Goal: Information Seeking & Learning: Learn about a topic

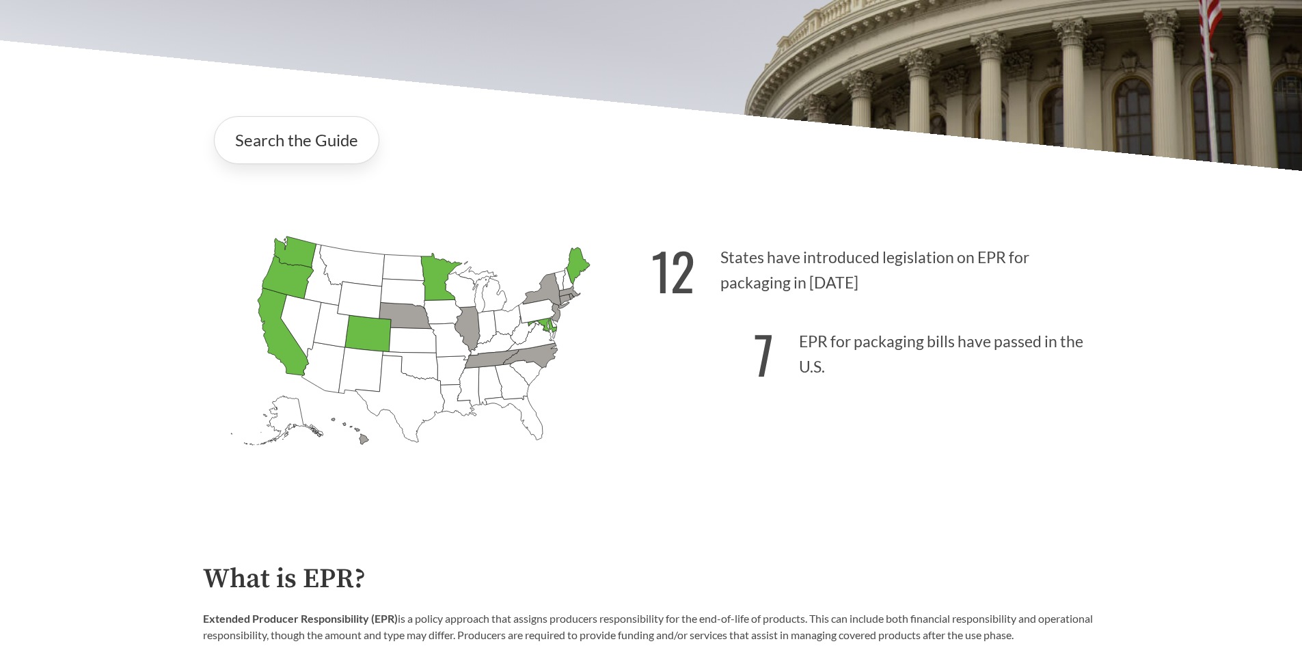
scroll to position [342, 0]
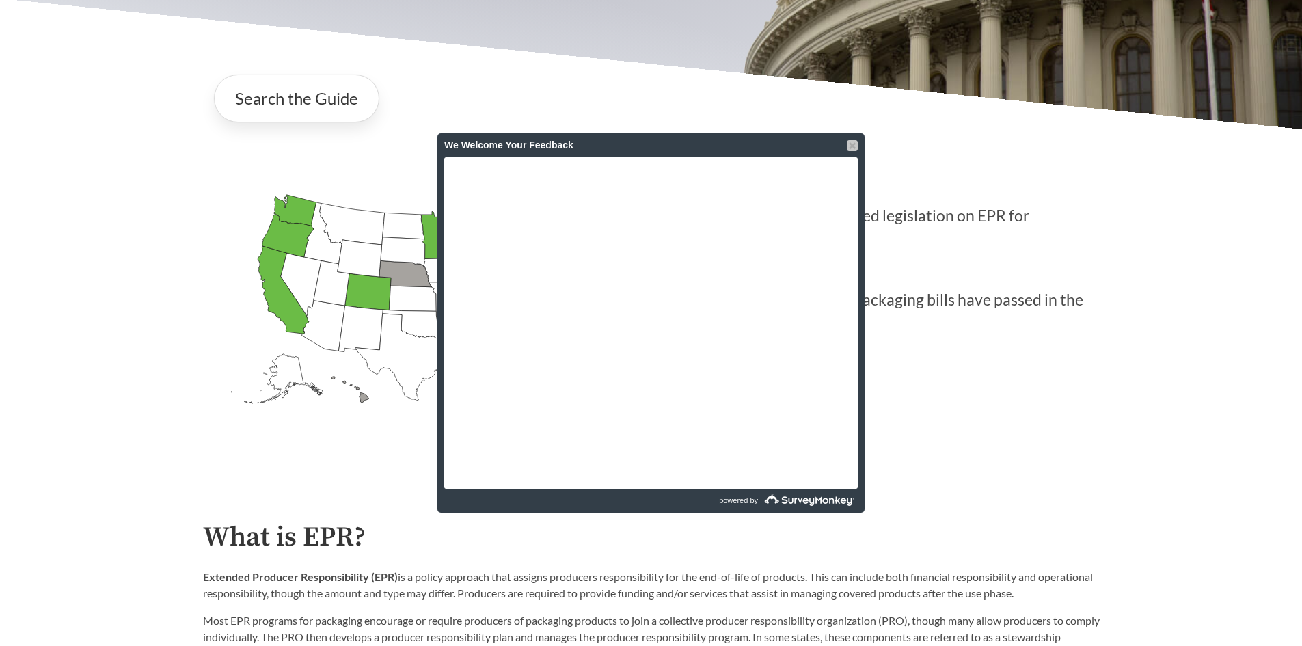
click at [848, 141] on div at bounding box center [852, 145] width 11 height 11
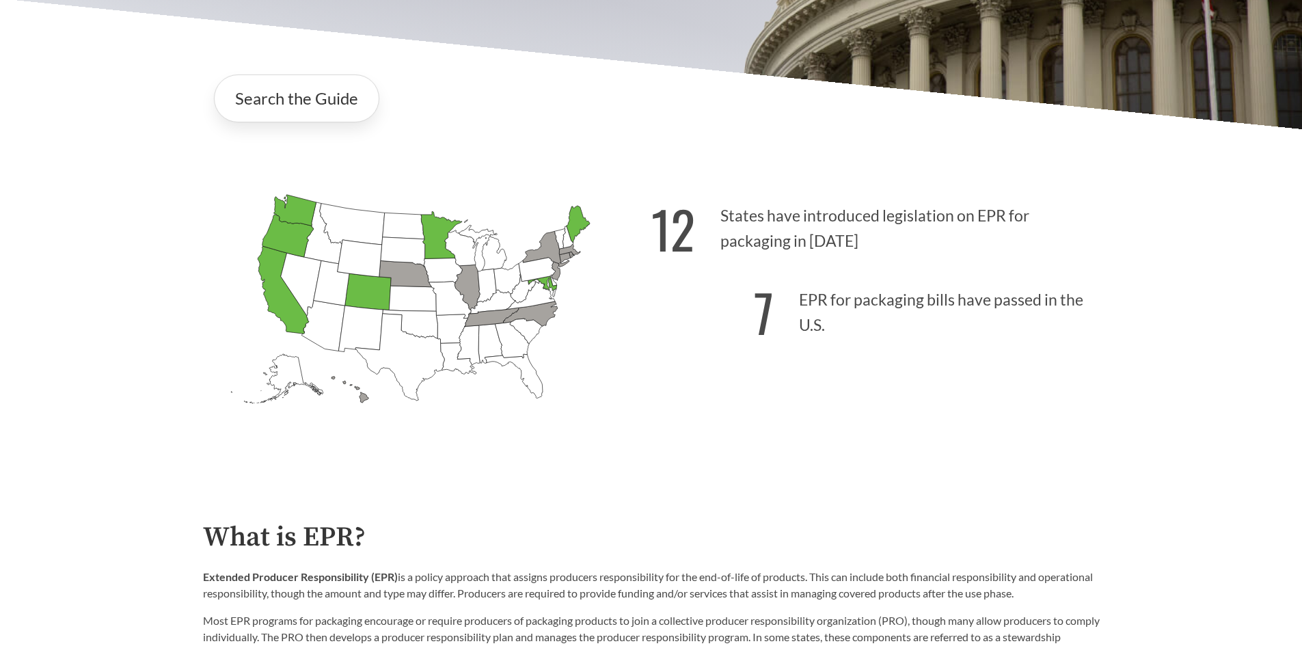
drag, startPoint x: 1080, startPoint y: 368, endPoint x: 1054, endPoint y: 374, distance: 26.8
click at [1080, 368] on div "12 States have introduced legislation on EPR for packaging in [DATE] 7 EPR for …" at bounding box center [875, 324] width 448 height 284
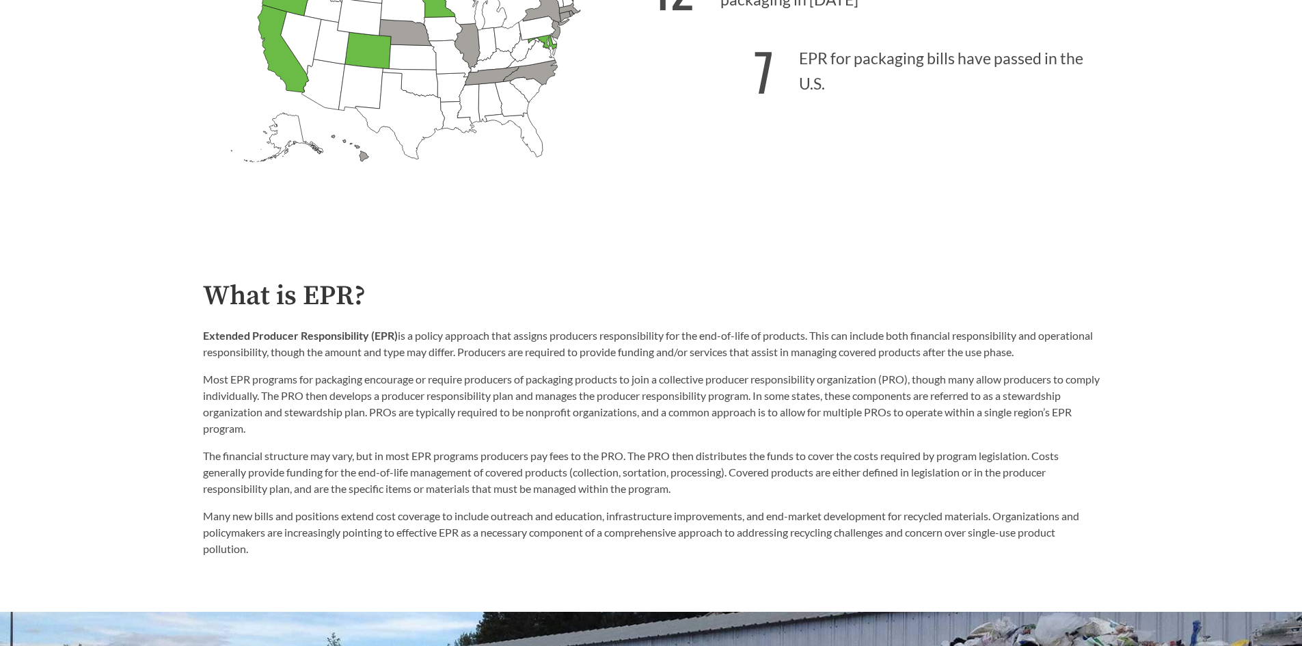
scroll to position [615, 0]
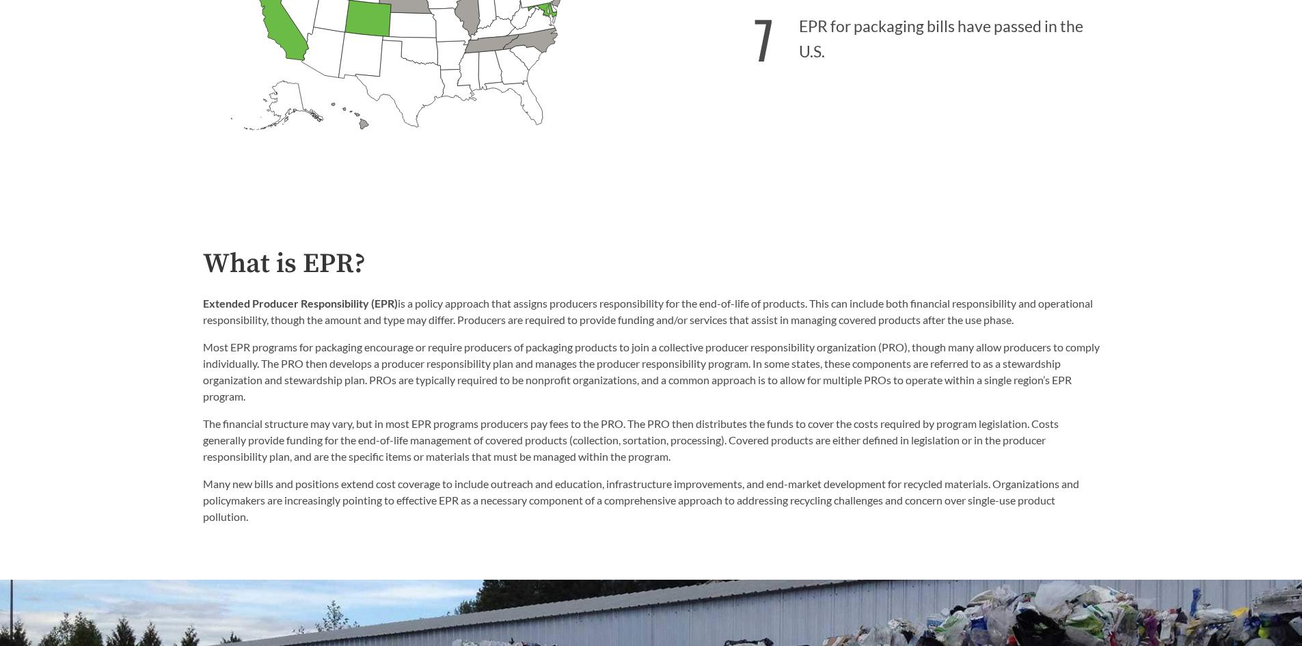
drag, startPoint x: 192, startPoint y: 305, endPoint x: 1203, endPoint y: 326, distance: 1010.7
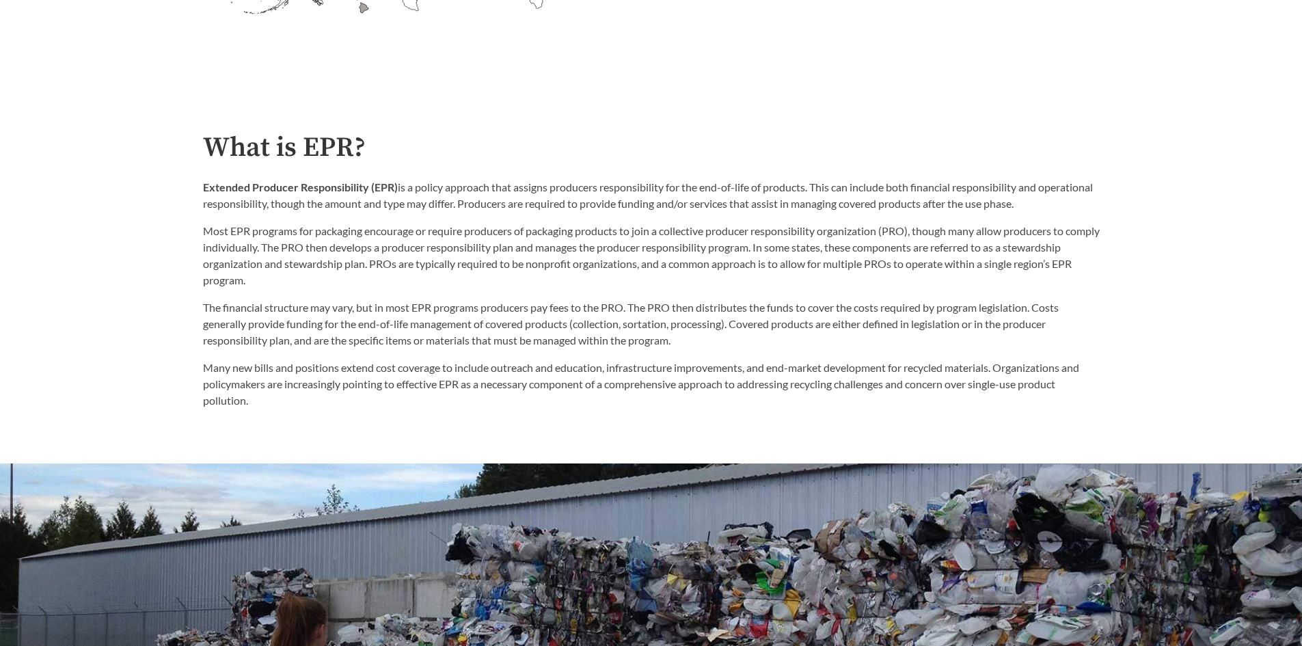
scroll to position [752, 0]
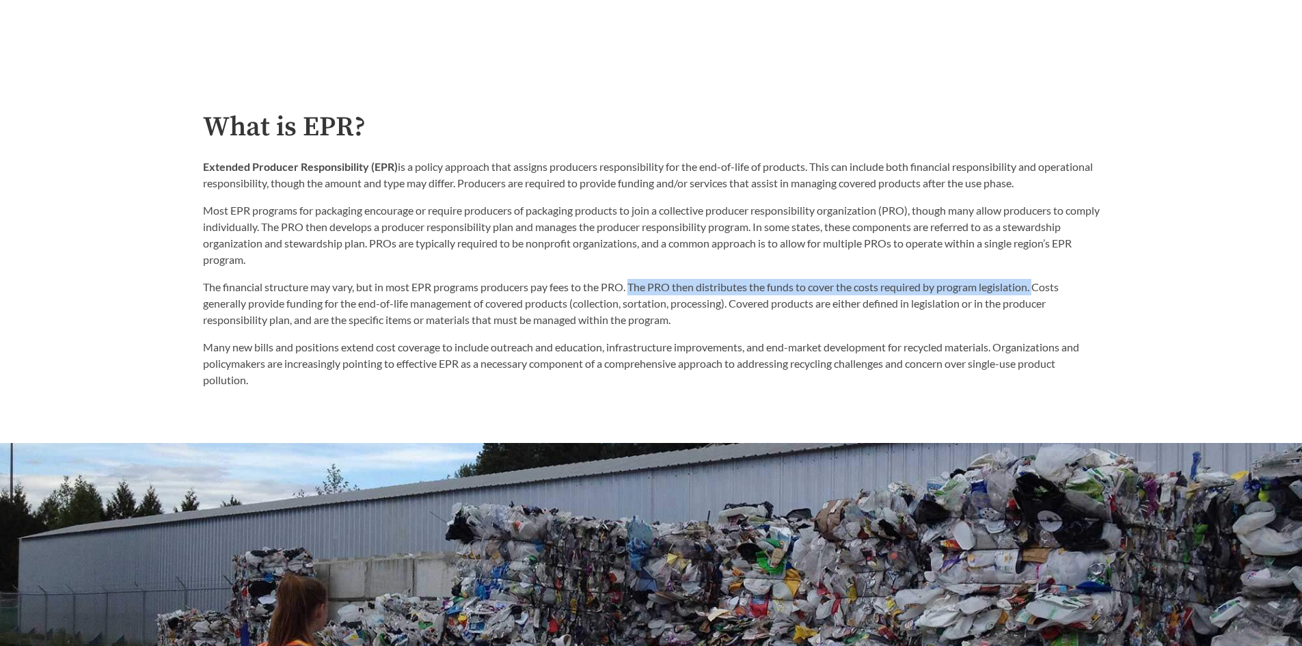
drag, startPoint x: 634, startPoint y: 289, endPoint x: 1043, endPoint y: 294, distance: 408.6
click at [1043, 294] on p "The financial structure may vary, but in most EPR programs producers pay fees t…" at bounding box center [651, 303] width 896 height 49
click at [911, 331] on div "The financial structure may vary, but in most EPR programs producers pay fees t…" at bounding box center [651, 333] width 896 height 109
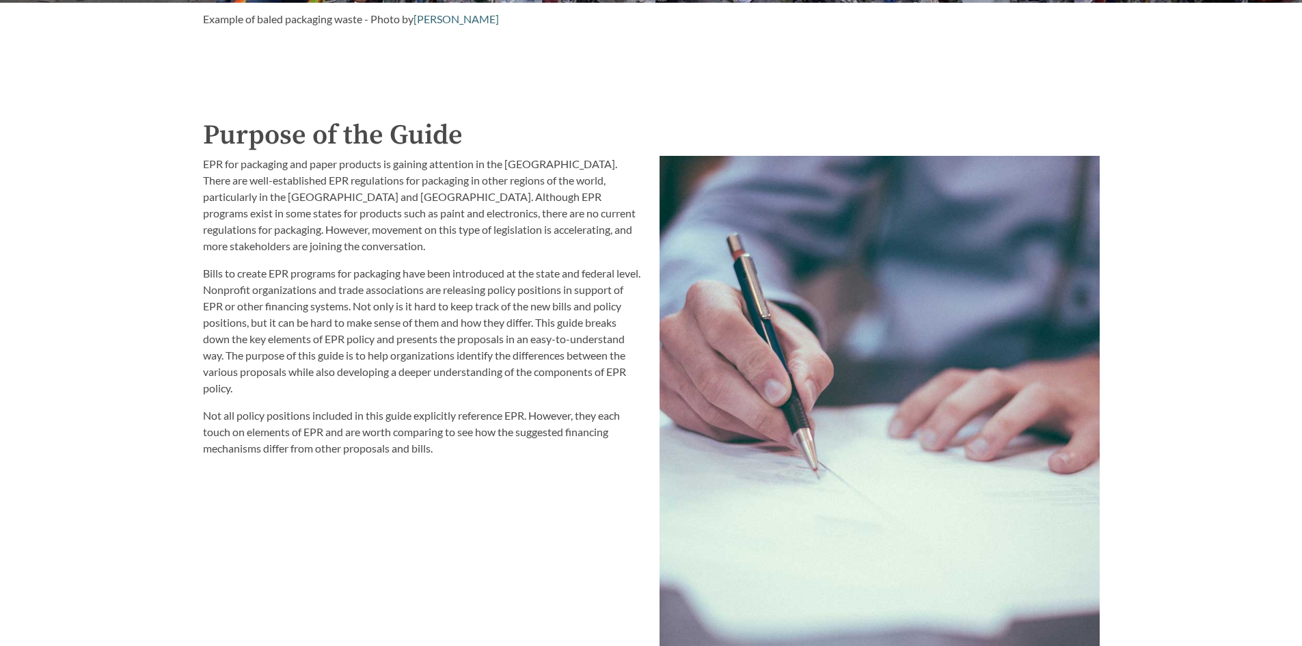
scroll to position [1435, 0]
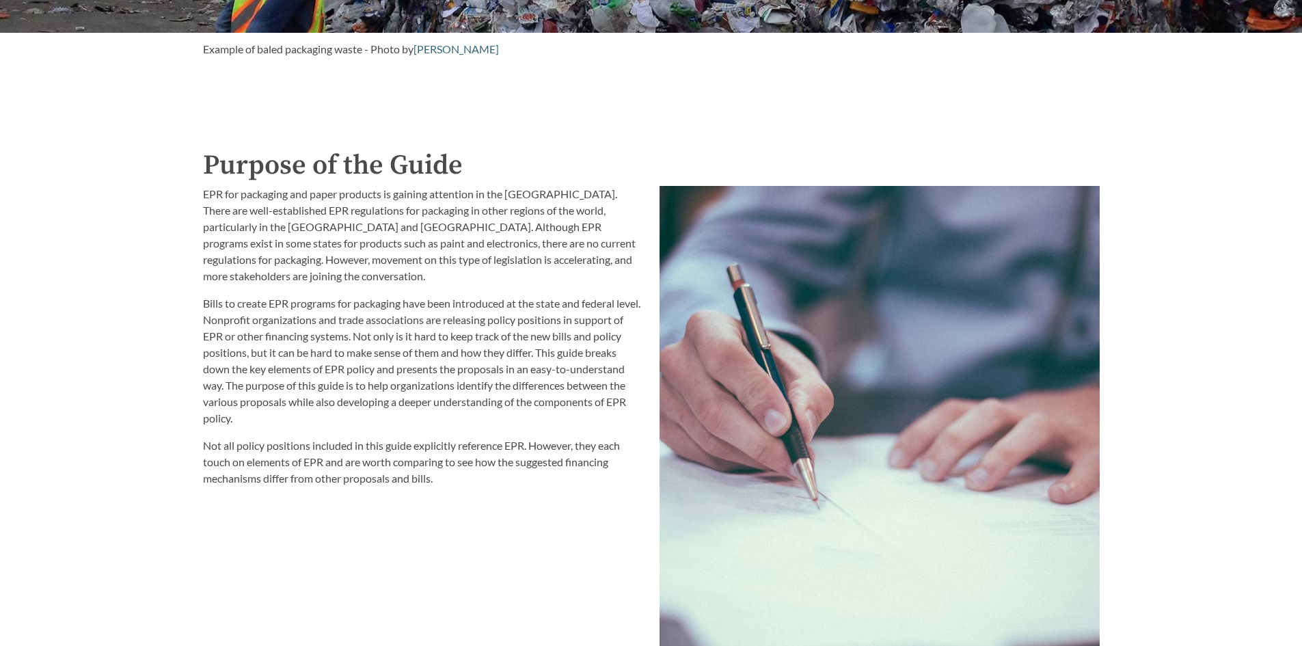
click at [424, 545] on div "EPR for packaging and paper products is gaining attention in the [GEOGRAPHIC_DA…" at bounding box center [423, 469] width 456 height 583
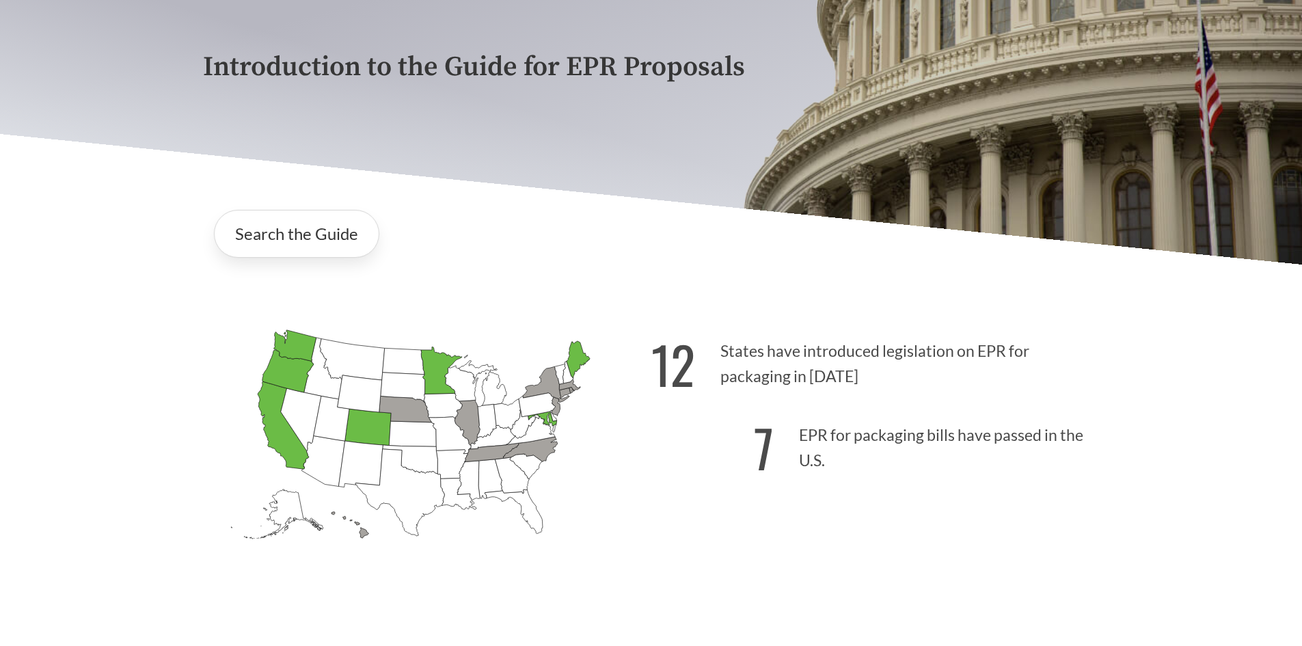
scroll to position [205, 0]
click at [477, 426] on icon "[US_STATE] Introduced: 2" at bounding box center [466, 424] width 25 height 45
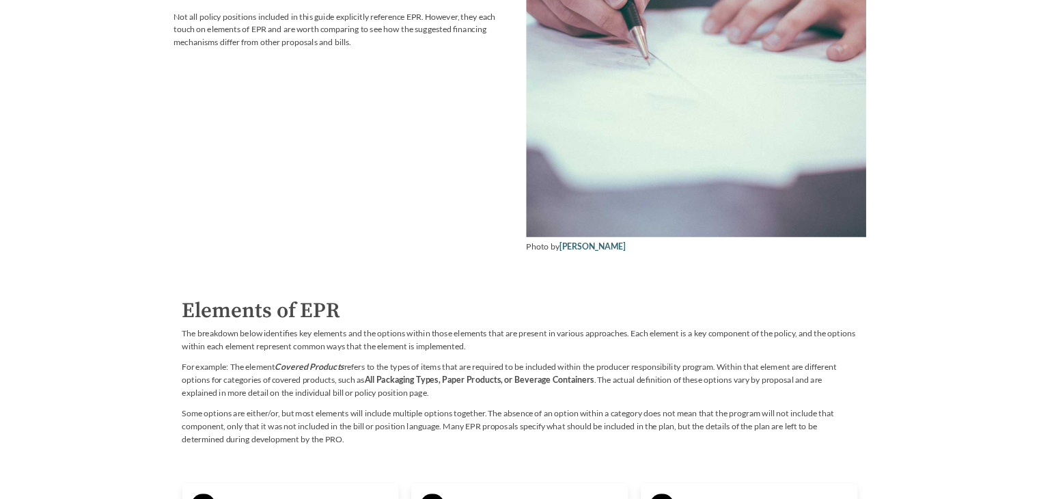
scroll to position [1981, 0]
